Goal: Find specific page/section: Find specific page/section

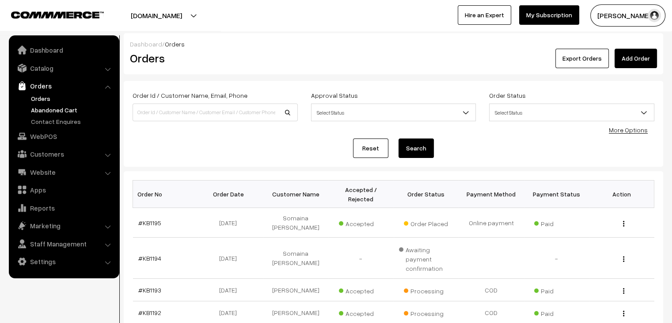
drag, startPoint x: 0, startPoint y: 0, endPoint x: 57, endPoint y: 105, distance: 119.4
click at [57, 105] on link "Abandoned Cart" at bounding box center [73, 109] width 88 height 9
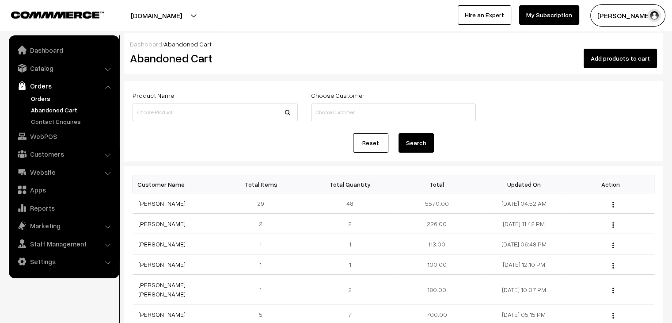
click at [46, 99] on link "Orders" at bounding box center [73, 98] width 88 height 9
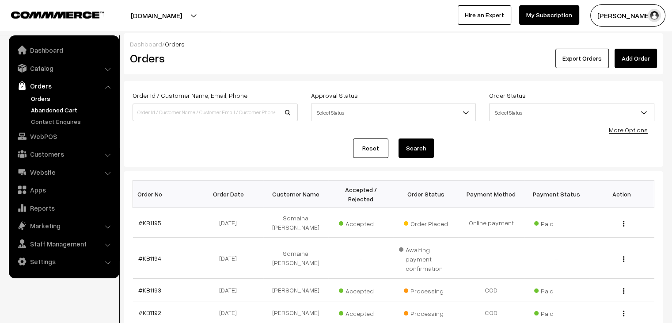
click at [68, 109] on link "Abandoned Cart" at bounding box center [73, 109] width 88 height 9
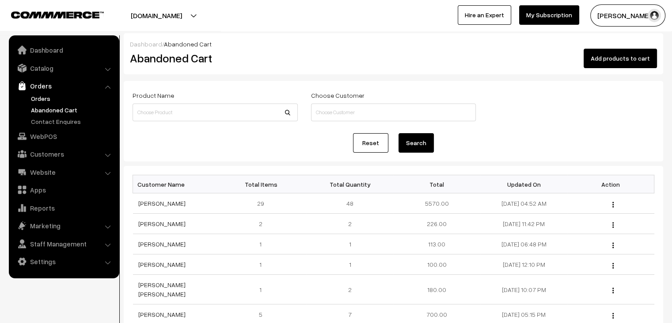
click at [37, 96] on link "Orders" at bounding box center [73, 98] width 88 height 9
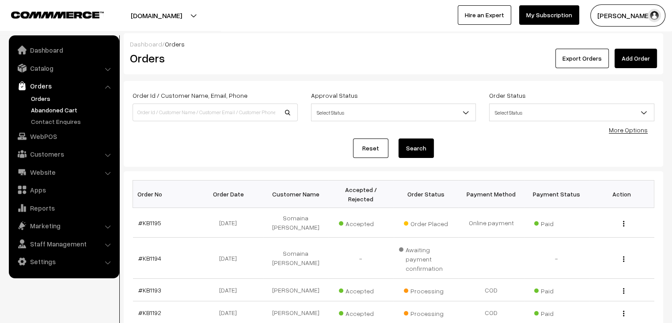
click at [55, 111] on link "Abandoned Cart" at bounding box center [73, 109] width 88 height 9
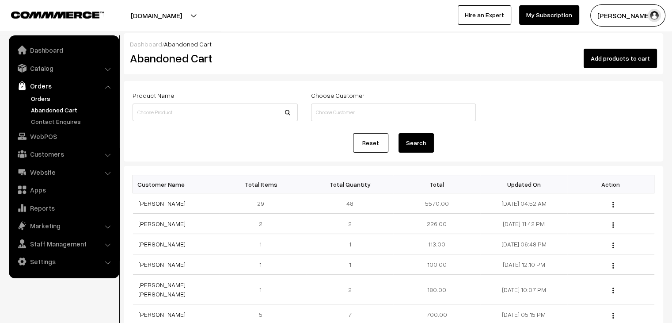
click at [49, 95] on link "Orders" at bounding box center [73, 98] width 88 height 9
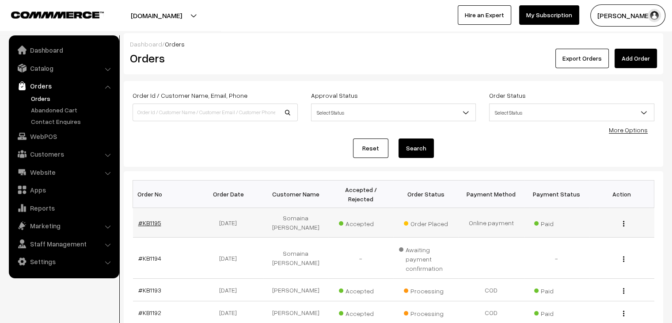
click at [141, 219] on link "#KB1195" at bounding box center [149, 223] width 23 height 8
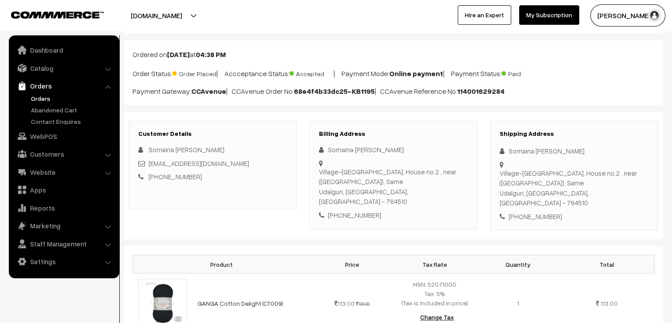
scroll to position [40, 0]
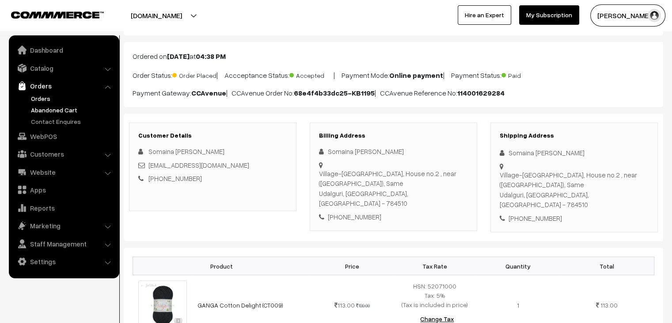
click at [46, 110] on link "Abandoned Cart" at bounding box center [73, 109] width 88 height 9
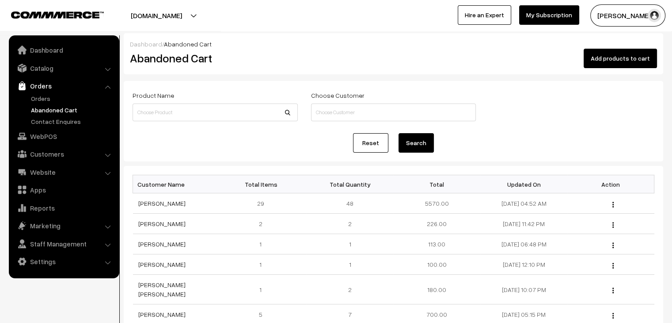
click at [37, 91] on link "Orders" at bounding box center [63, 86] width 105 height 16
click at [40, 94] on link "Orders" at bounding box center [73, 98] width 88 height 9
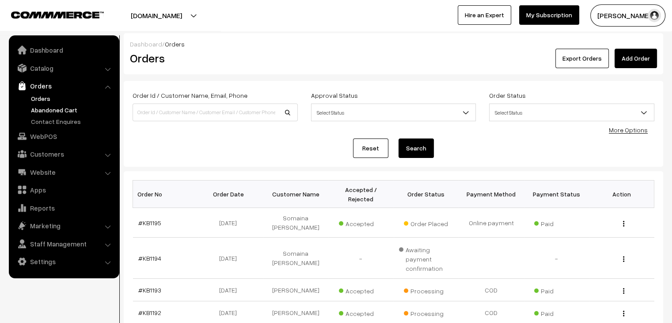
click at [49, 107] on link "Abandoned Cart" at bounding box center [73, 109] width 88 height 9
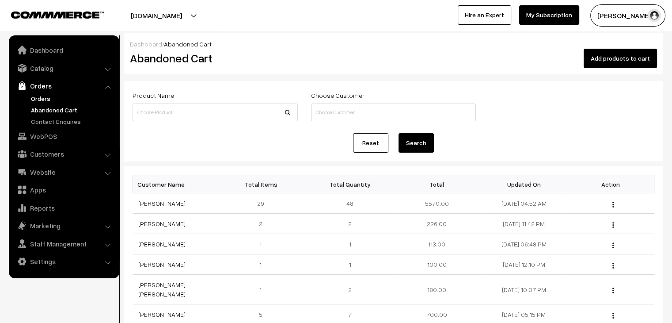
click at [35, 95] on link "Orders" at bounding box center [73, 98] width 88 height 9
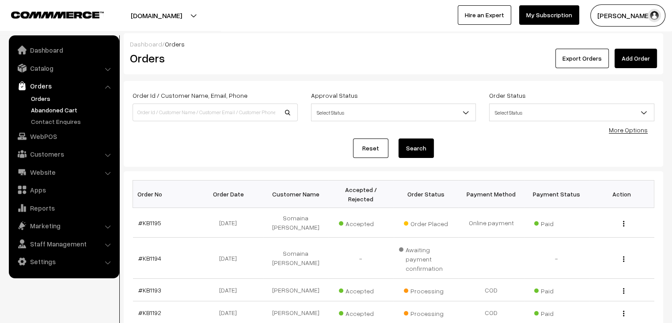
click at [58, 105] on link "Abandoned Cart" at bounding box center [73, 109] width 88 height 9
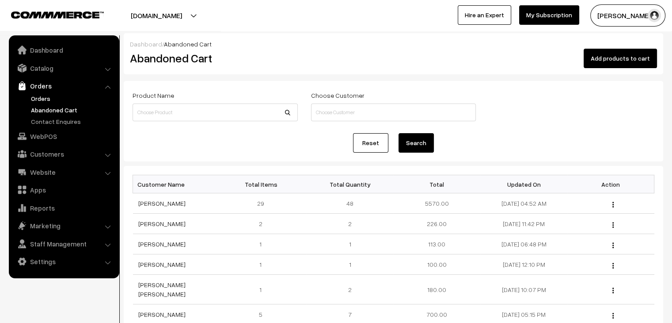
click at [38, 97] on link "Orders" at bounding box center [73, 98] width 88 height 9
